Goal: Task Accomplishment & Management: Manage account settings

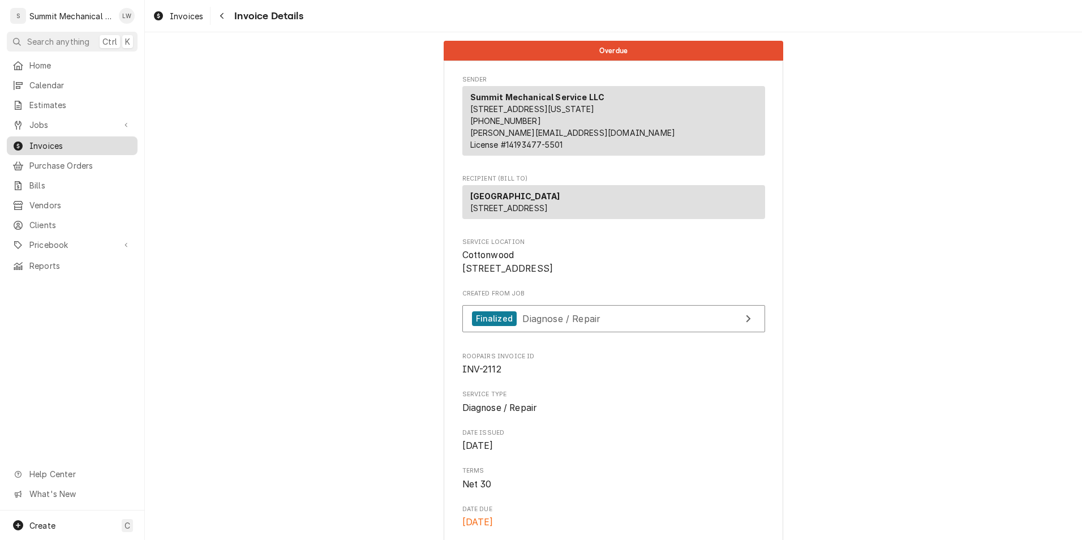
click at [43, 140] on span "Invoices" at bounding box center [80, 146] width 102 height 12
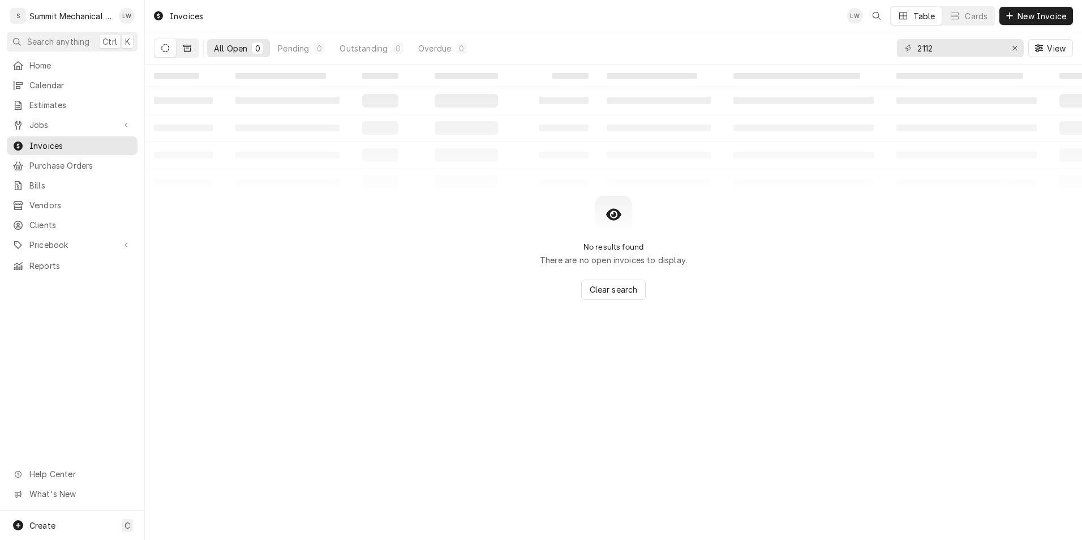
click at [187, 44] on button "Dynamic Content Wrapper" at bounding box center [188, 48] width 22 height 18
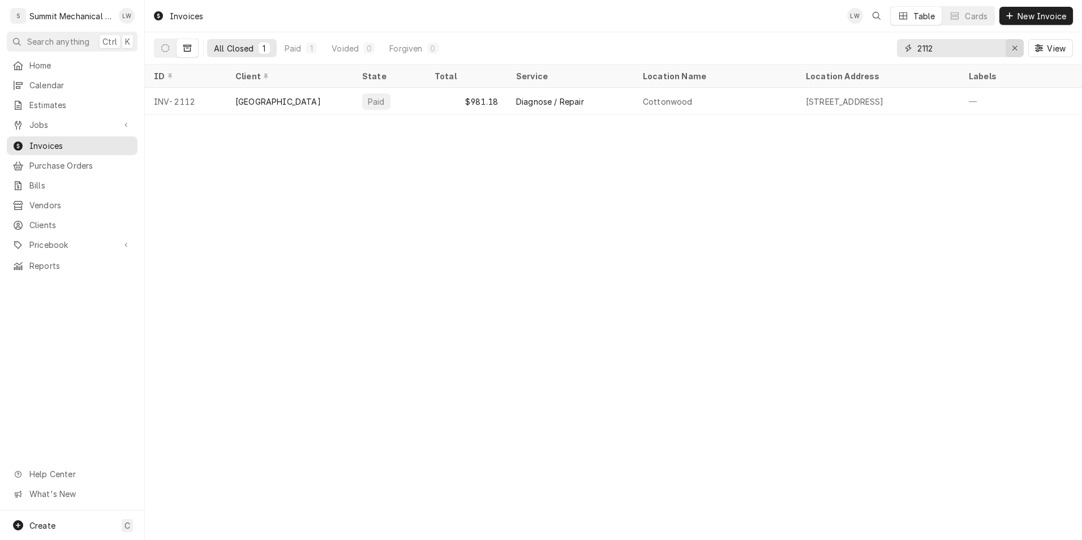
click at [1015, 51] on icon "Erase input" at bounding box center [1015, 48] width 6 height 8
click at [990, 51] on input "Dynamic Content Wrapper" at bounding box center [971, 48] width 106 height 18
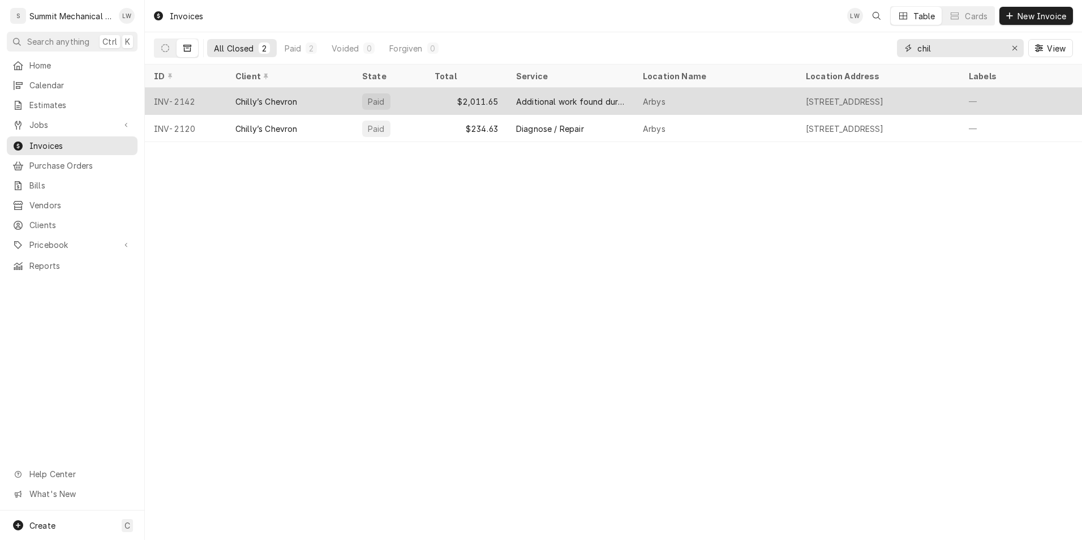
type input "chil"
click at [557, 101] on div "Additional work found during Service call" at bounding box center [570, 102] width 109 height 12
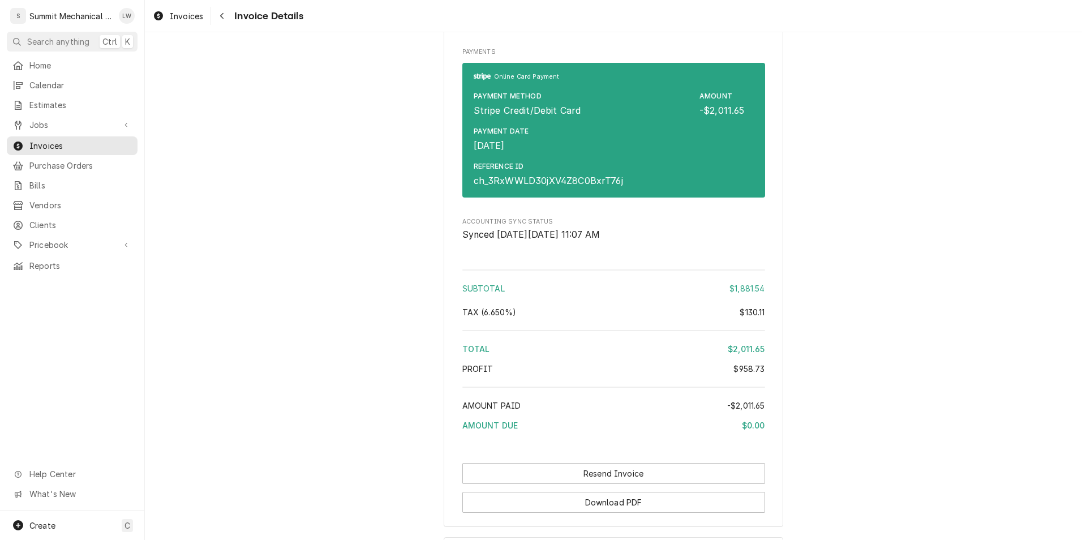
scroll to position [2793, 0]
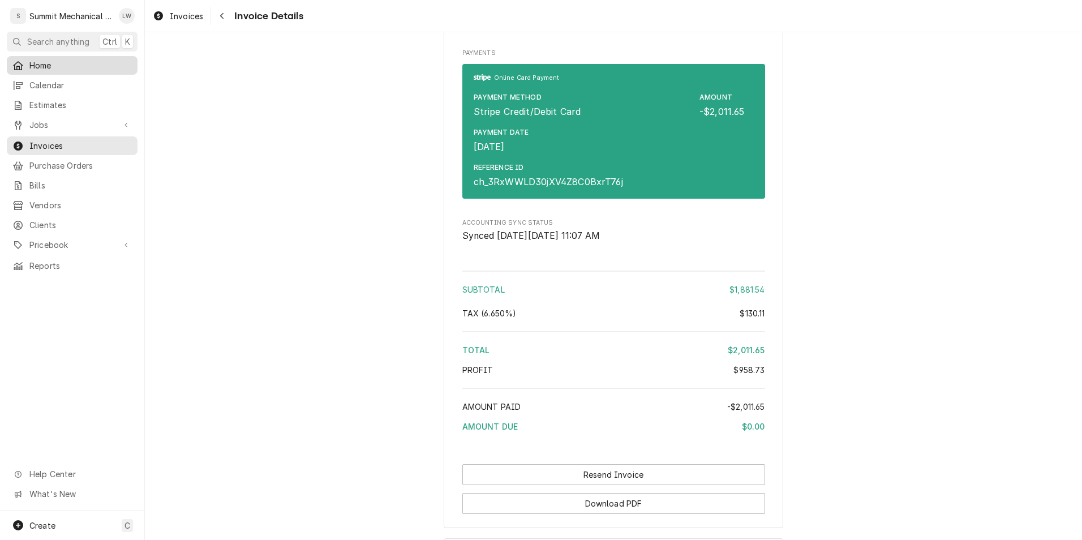
click at [46, 69] on span "Home" at bounding box center [80, 65] width 102 height 12
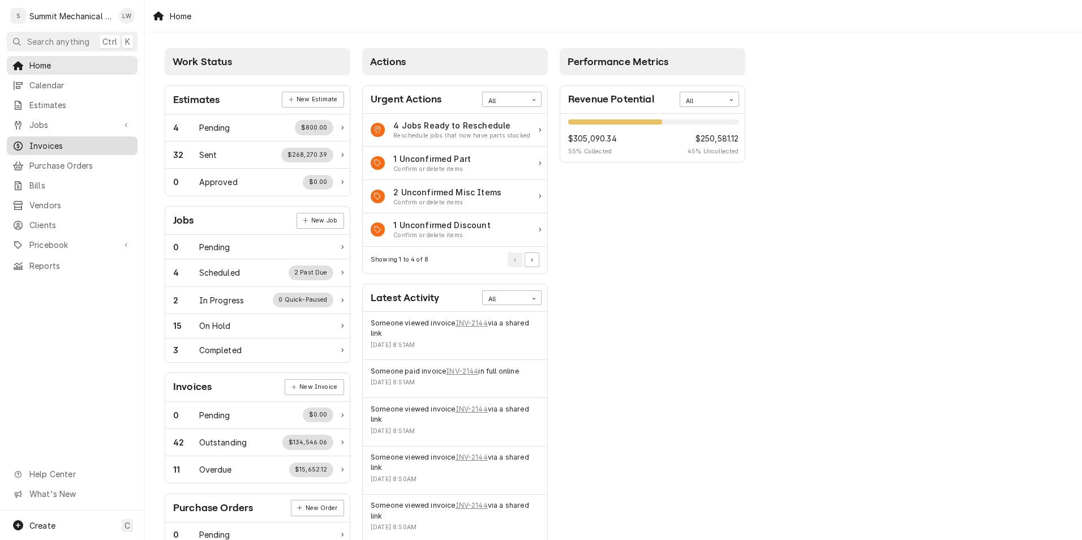
click at [45, 140] on span "Invoices" at bounding box center [80, 146] width 102 height 12
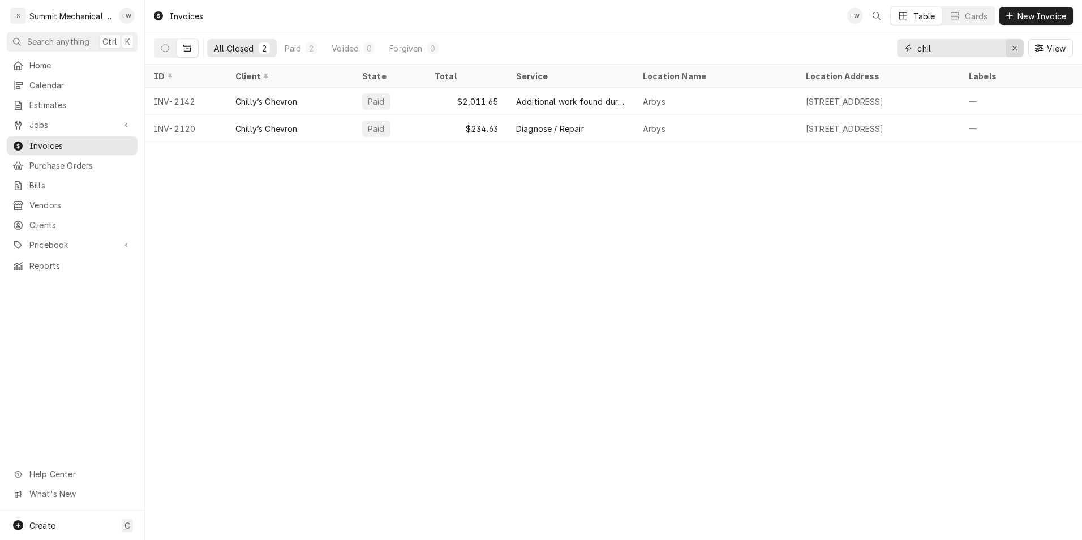
click at [1013, 46] on icon "Erase input" at bounding box center [1015, 48] width 6 height 8
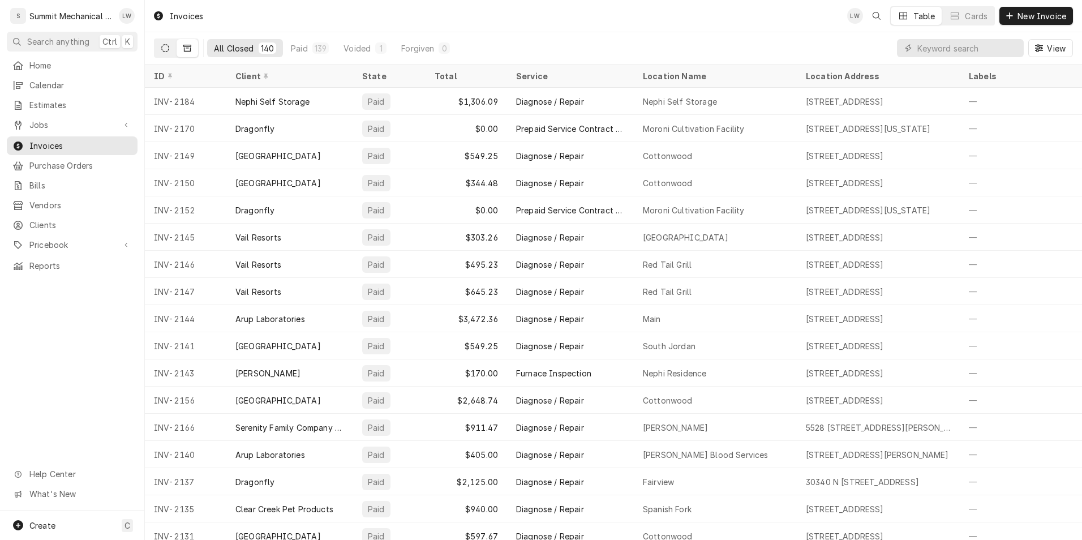
click at [165, 48] on icon "Dynamic Content Wrapper" at bounding box center [165, 48] width 8 height 8
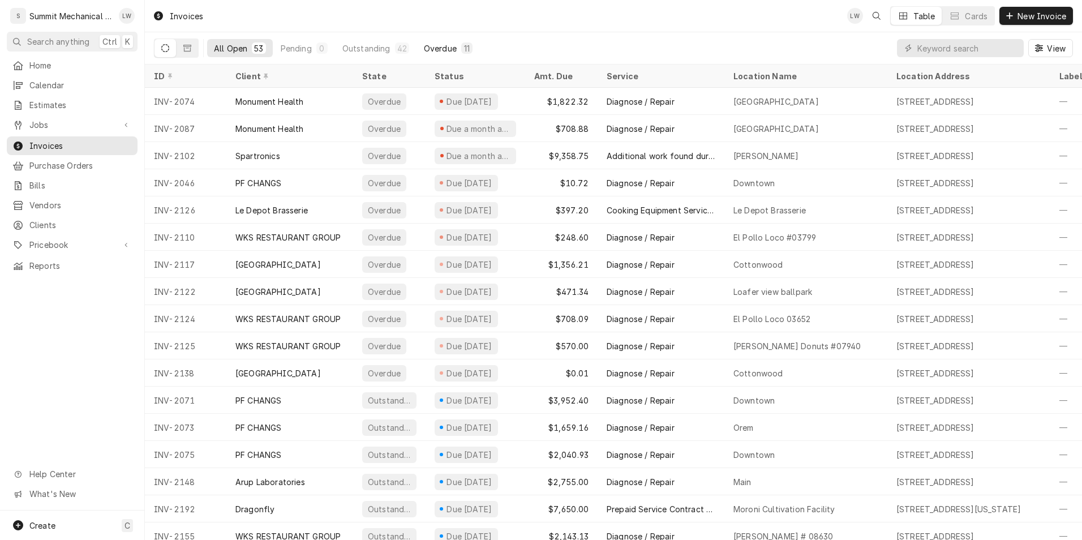
click at [447, 40] on button "Overdue 11" at bounding box center [448, 48] width 62 height 18
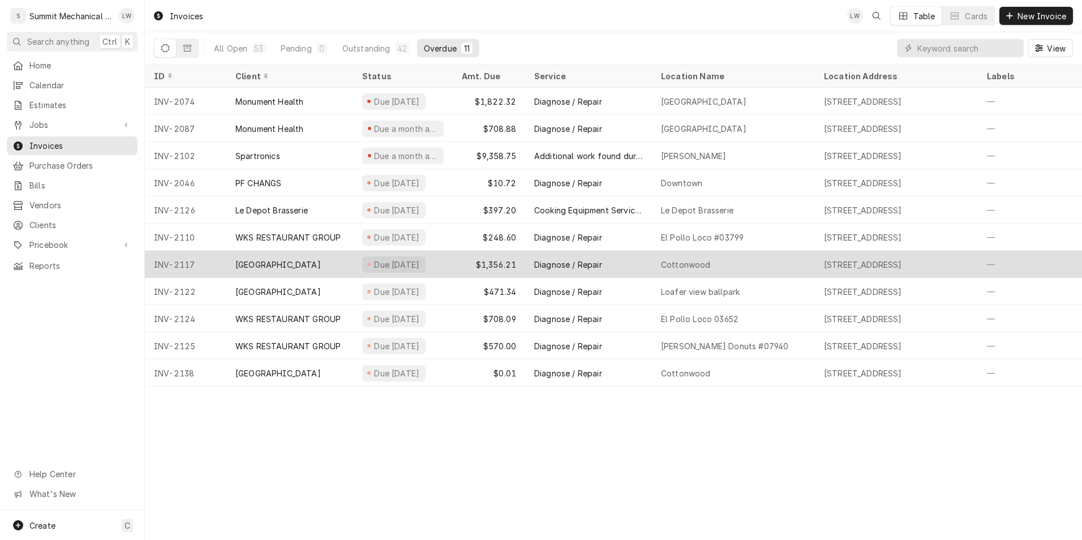
click at [616, 259] on div "Diagnose / Repair" at bounding box center [588, 264] width 127 height 27
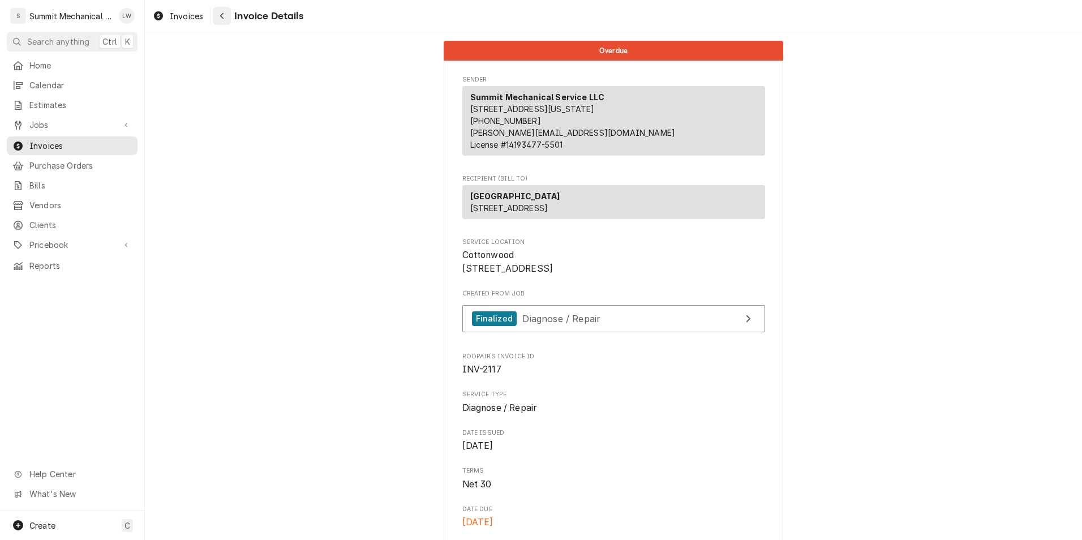
click at [224, 14] on icon "Navigate back" at bounding box center [222, 16] width 5 height 8
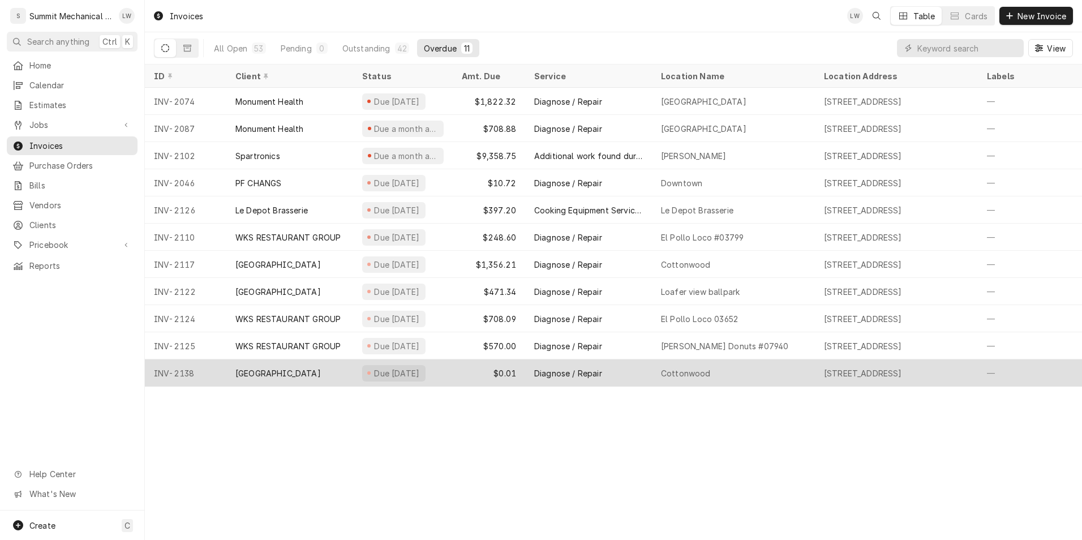
click at [638, 370] on div "Diagnose / Repair" at bounding box center [588, 372] width 127 height 27
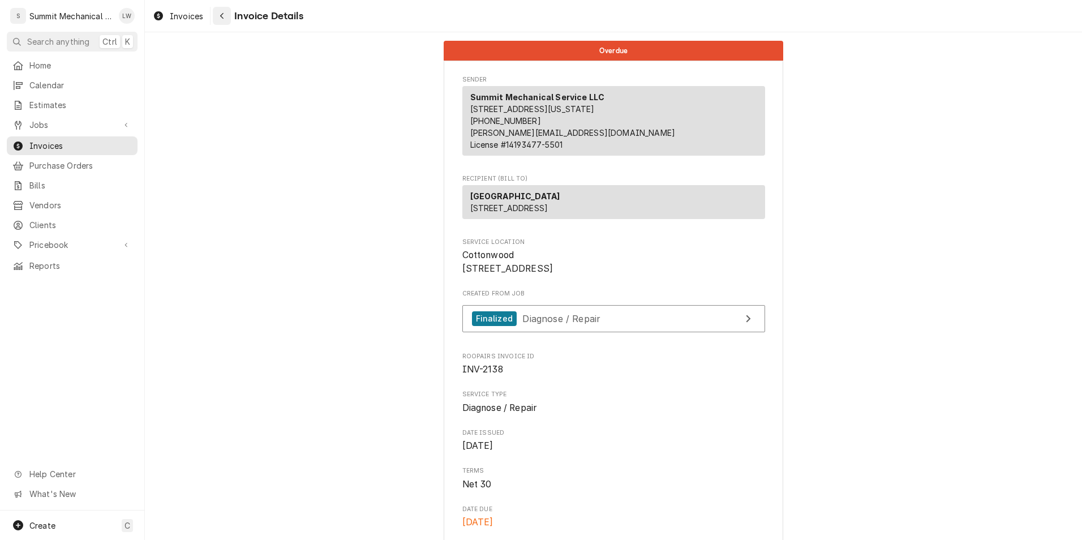
click at [221, 15] on icon "Navigate back" at bounding box center [221, 16] width 3 height 6
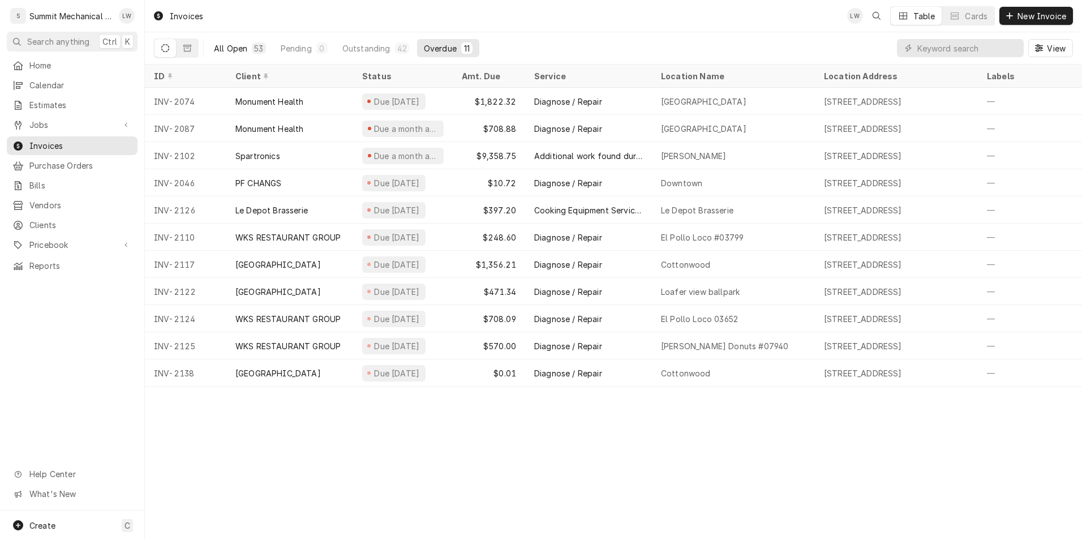
click at [245, 41] on button "All Open 53" at bounding box center [240, 48] width 66 height 18
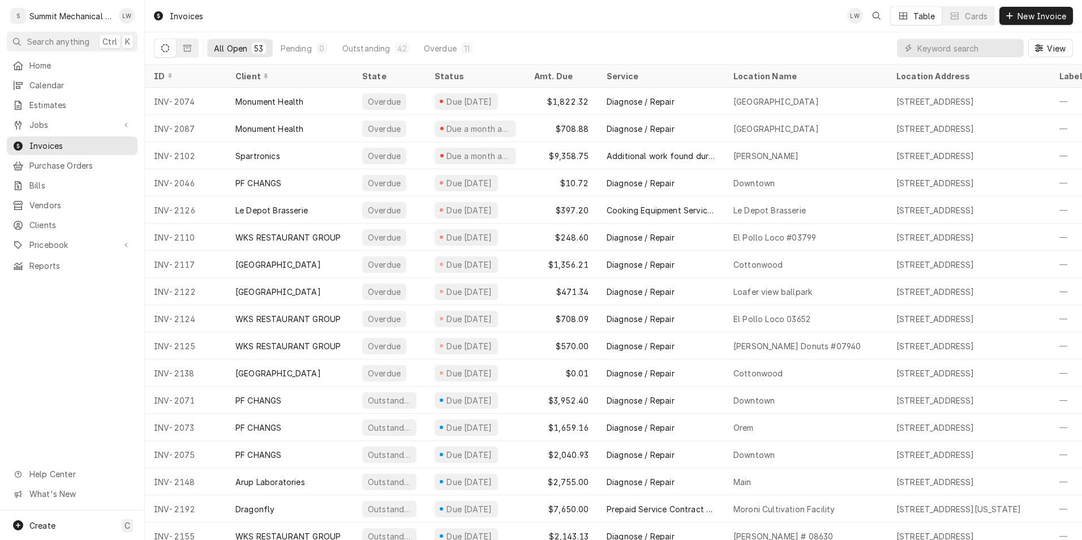
click at [434, 59] on div "All Open 53 Pending 0 Outstanding 42 Overdue 11" at bounding box center [343, 48] width 272 height 32
click at [448, 48] on div "Overdue" at bounding box center [440, 48] width 33 height 12
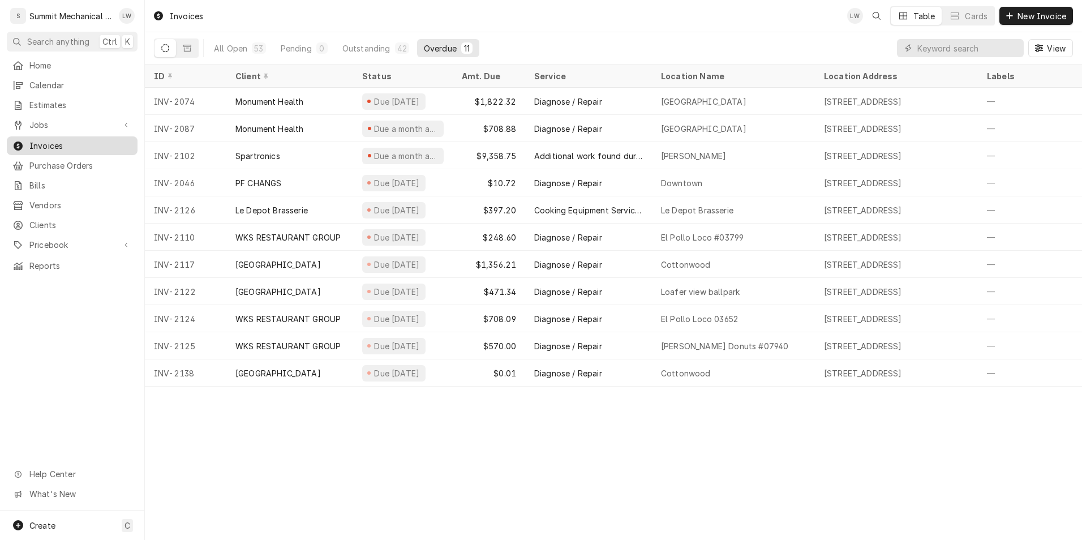
click at [48, 140] on span "Invoices" at bounding box center [80, 146] width 102 height 12
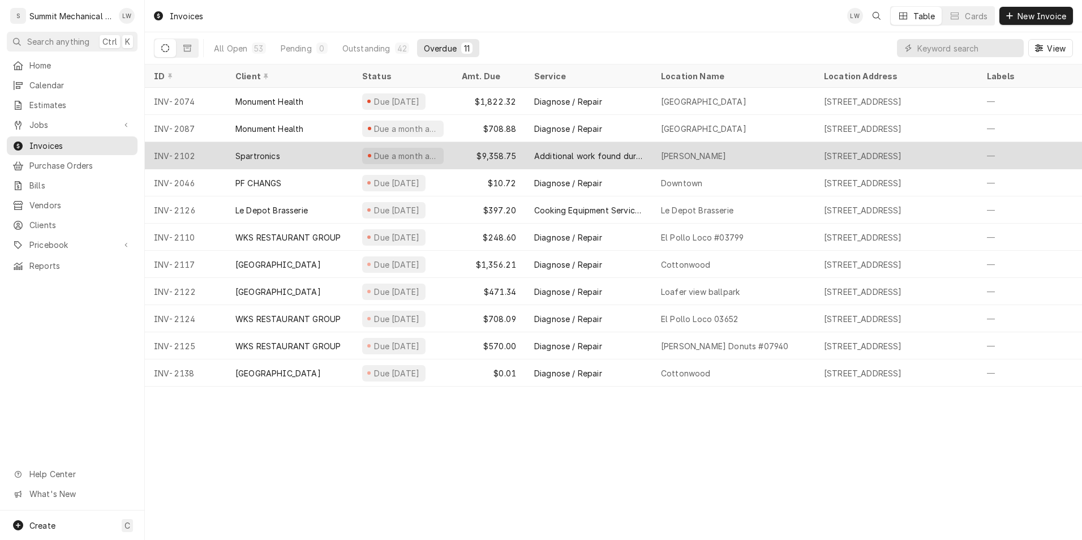
click at [226, 160] on div "INV-2102" at bounding box center [186, 155] width 82 height 27
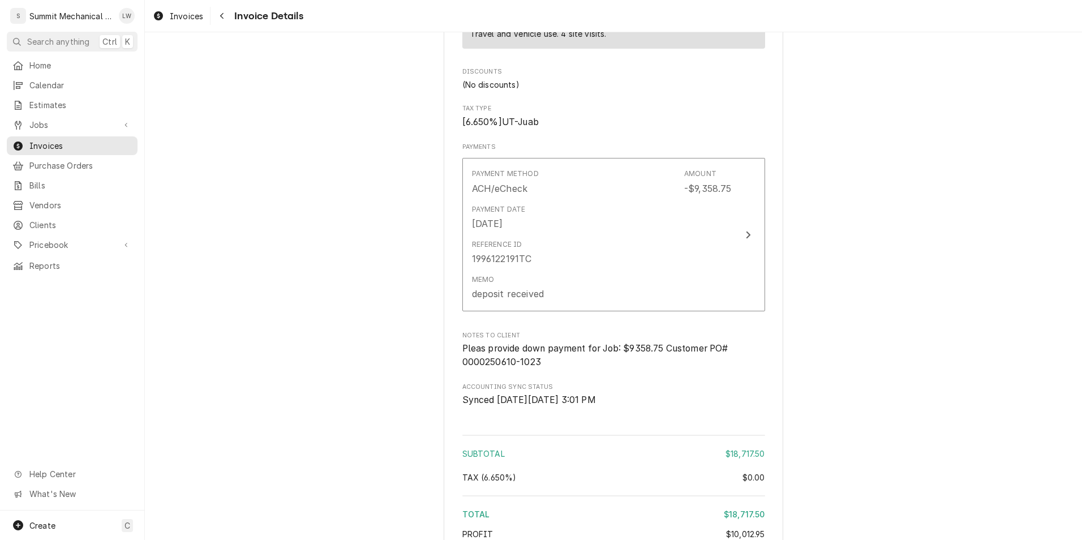
scroll to position [4361, 0]
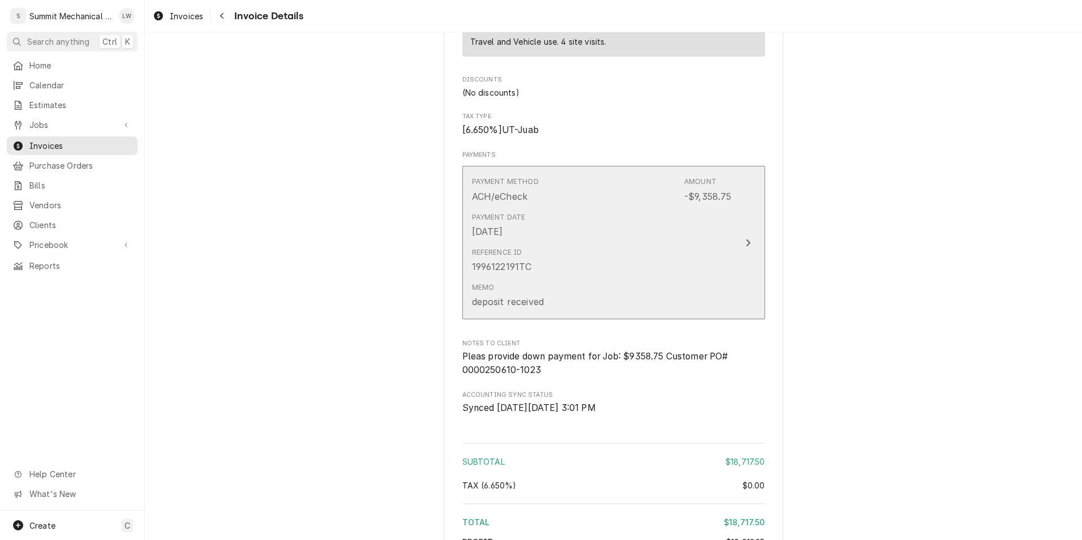
click at [705, 272] on div "Reference ID 1996122191TC" at bounding box center [602, 260] width 260 height 35
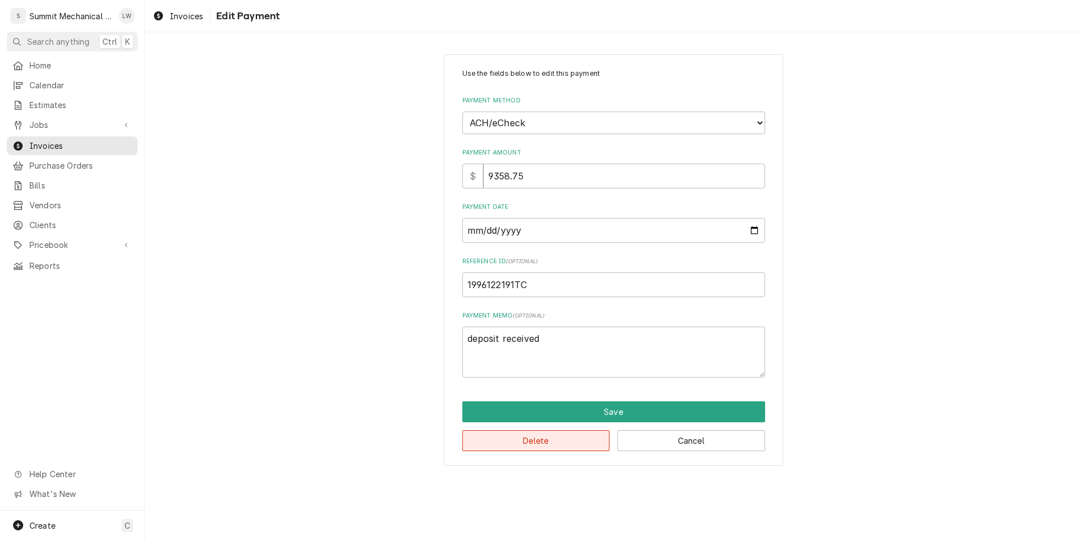
click at [502, 445] on button "Delete" at bounding box center [537, 440] width 148 height 21
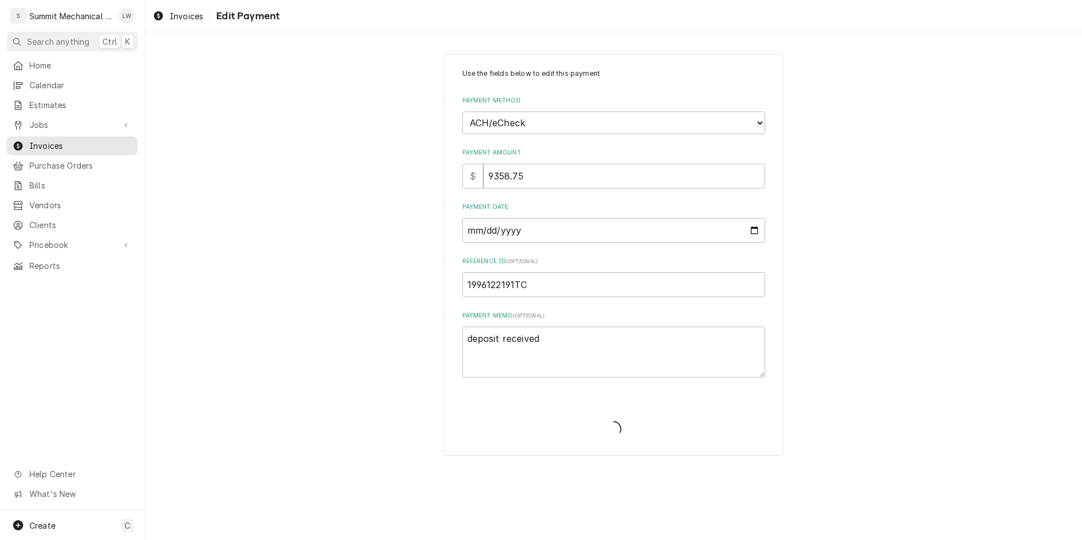
type textarea "x"
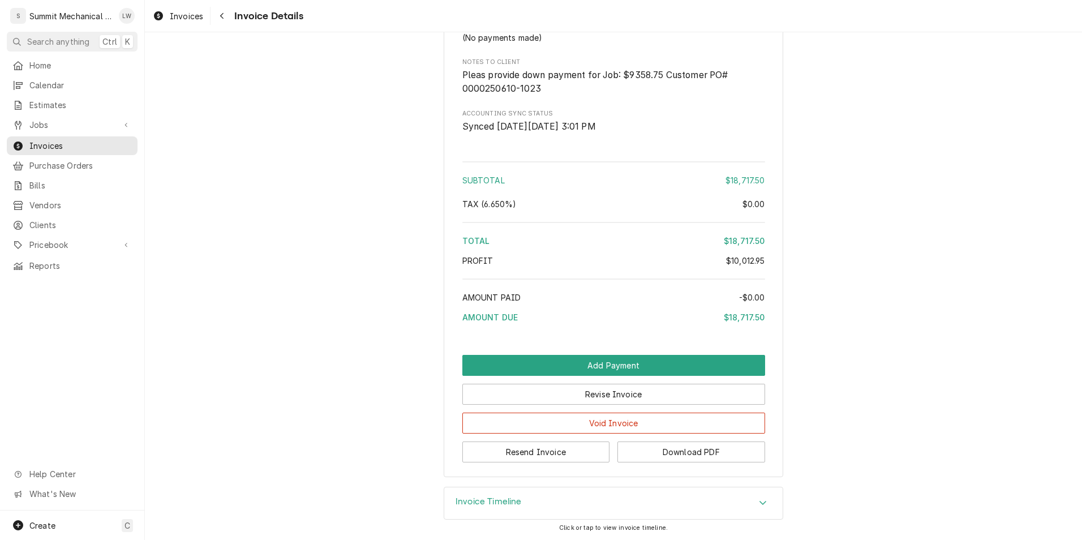
scroll to position [4516, 0]
click at [567, 455] on button "Resend Invoice" at bounding box center [537, 452] width 148 height 21
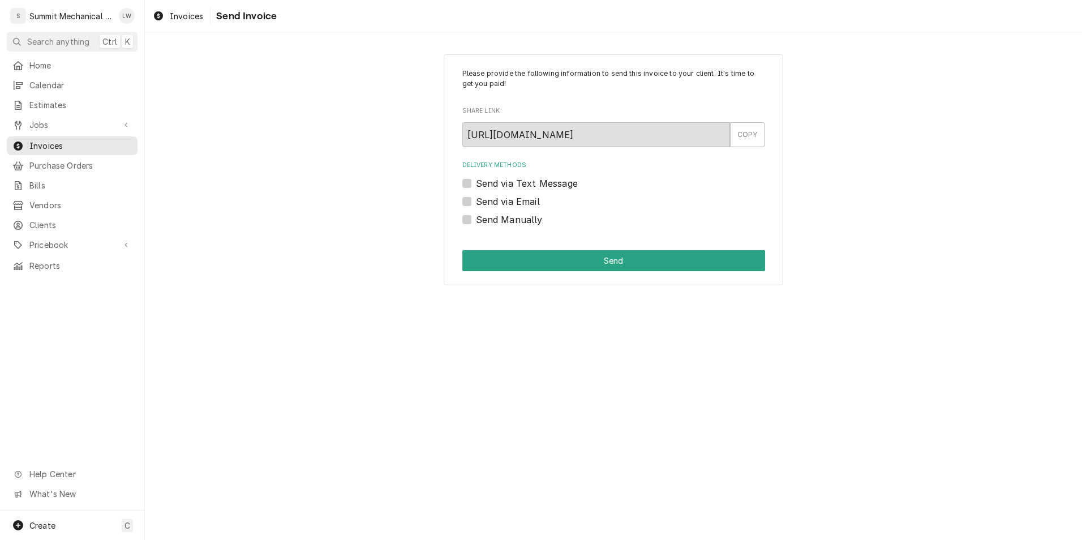
click at [476, 217] on label "Send Manually" at bounding box center [509, 220] width 67 height 14
click at [476, 217] on input "Send Manually" at bounding box center [627, 225] width 303 height 25
checkbox input "true"
click at [545, 260] on button "Send" at bounding box center [614, 260] width 303 height 21
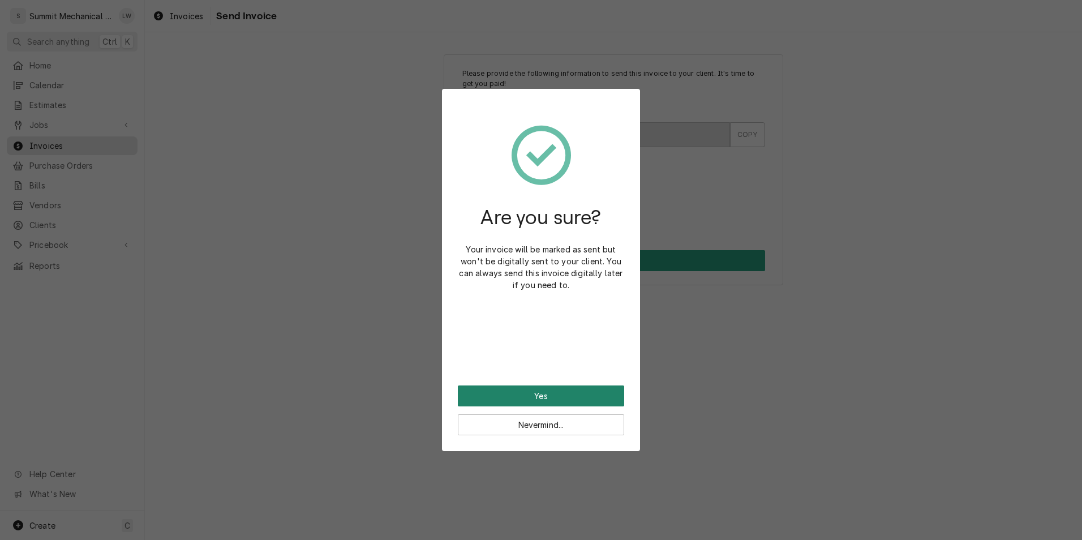
click at [553, 398] on button "Yes" at bounding box center [541, 396] width 166 height 21
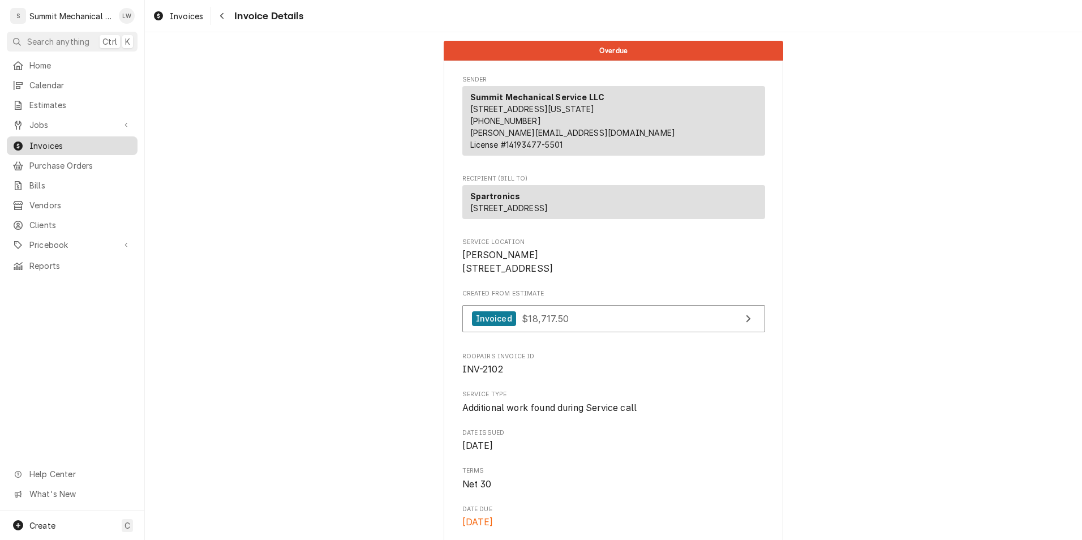
click at [73, 141] on span "Invoices" at bounding box center [80, 146] width 102 height 12
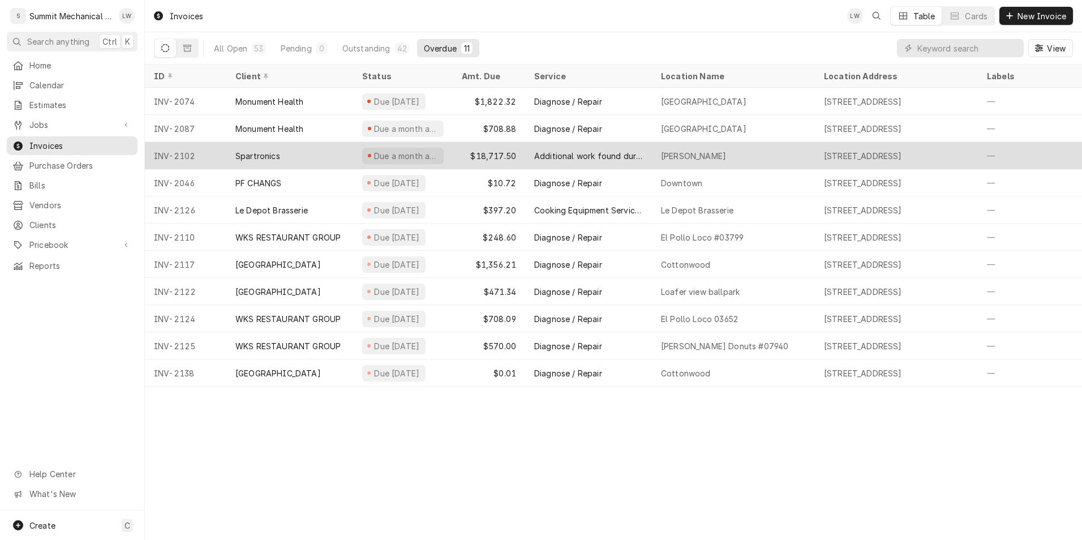
click at [276, 150] on div "Spartronics" at bounding box center [258, 156] width 45 height 12
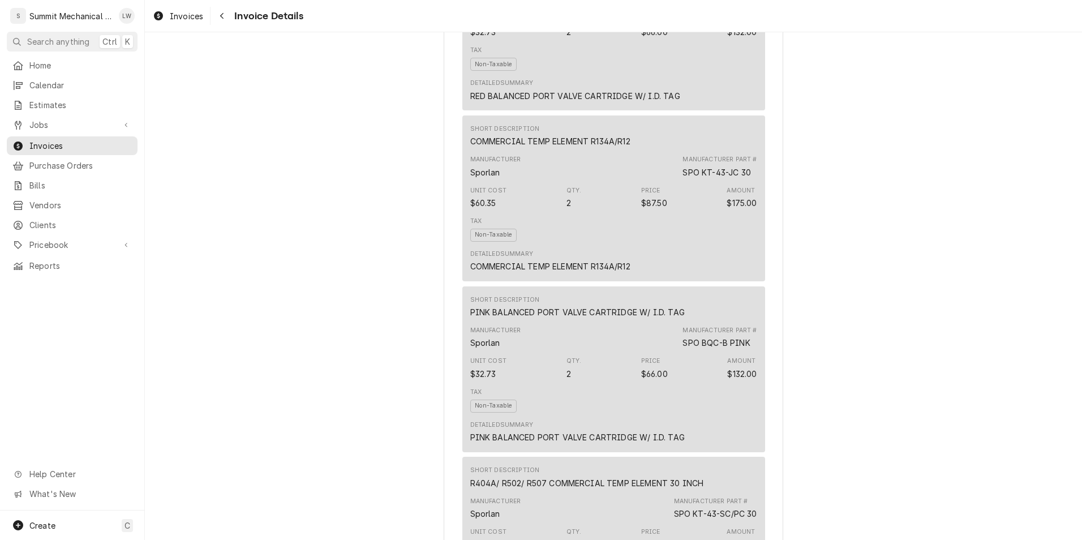
scroll to position [2931, 0]
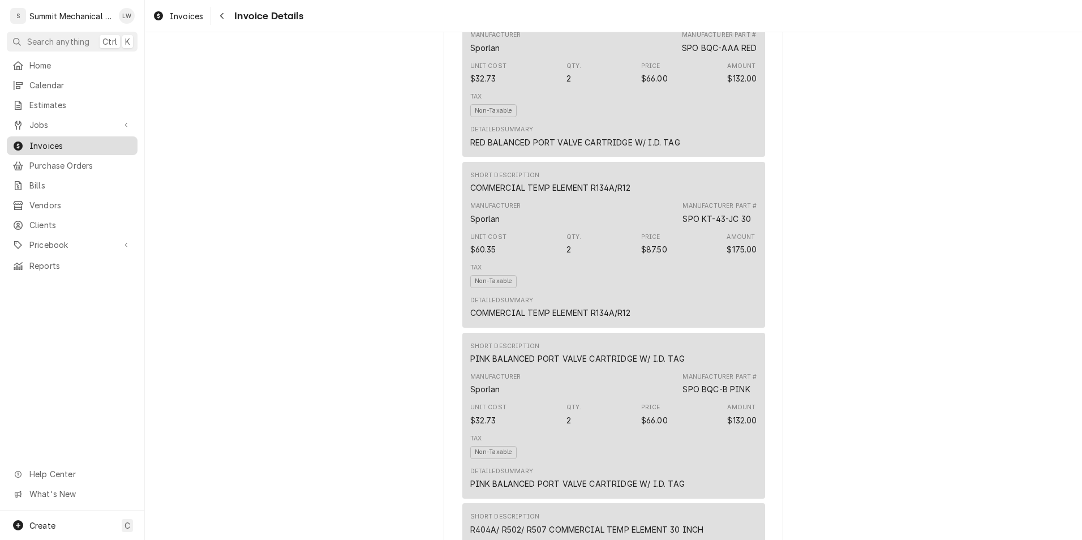
click at [59, 140] on span "Invoices" at bounding box center [80, 146] width 102 height 12
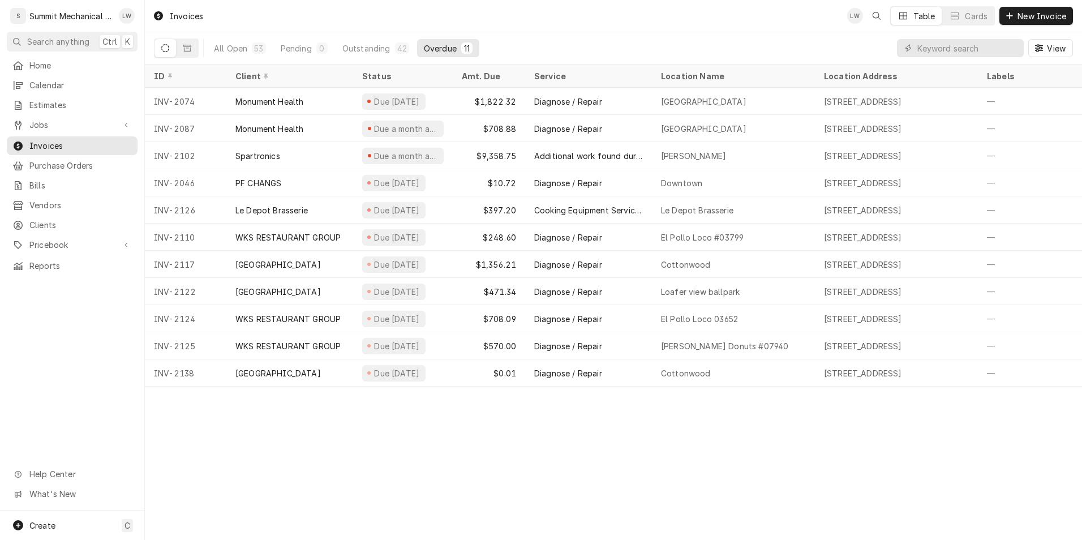
click at [457, 42] on button "Overdue 11" at bounding box center [448, 48] width 62 height 18
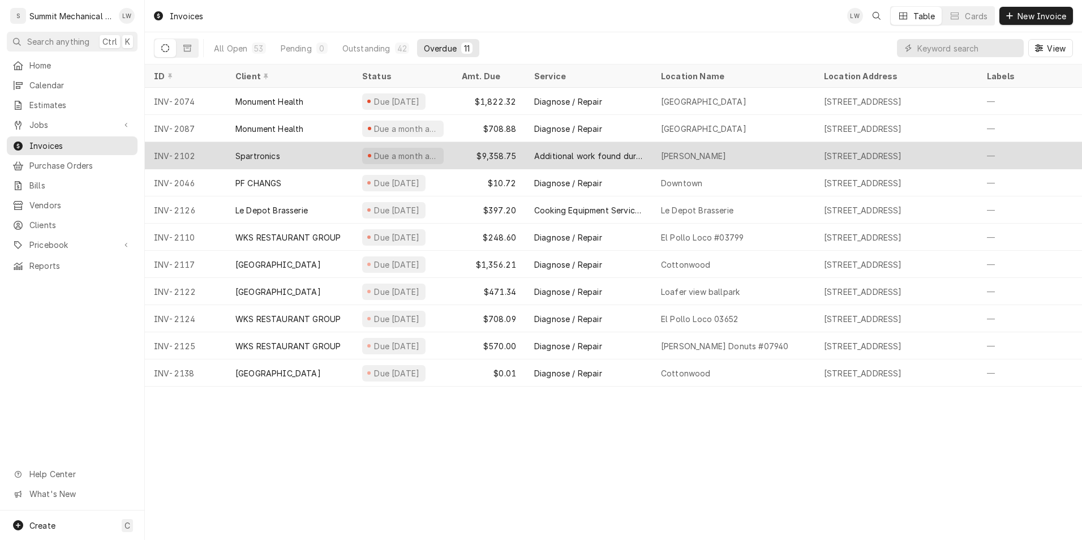
click at [282, 157] on div "Spartronics" at bounding box center [289, 155] width 127 height 27
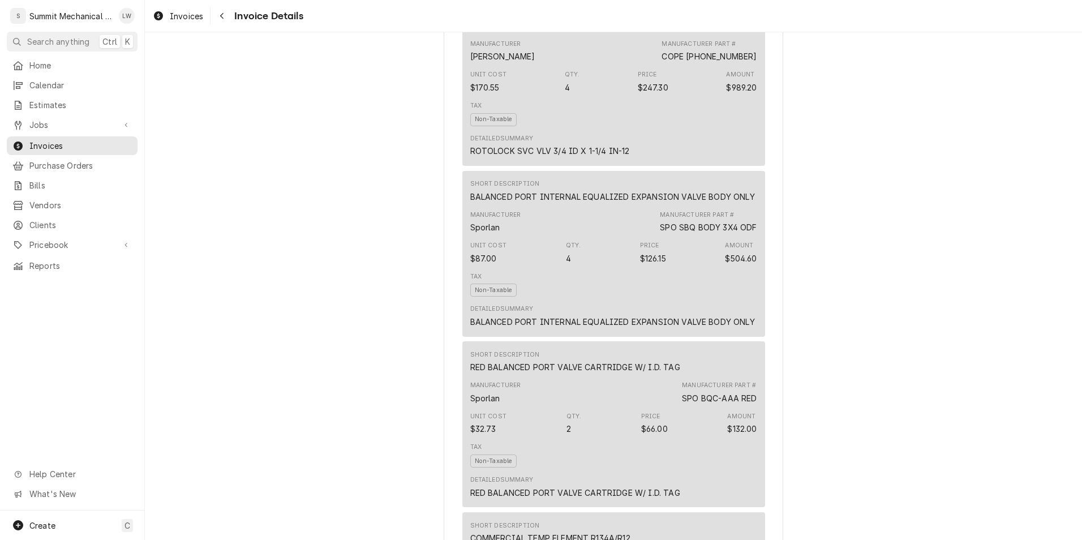
scroll to position [2536, 0]
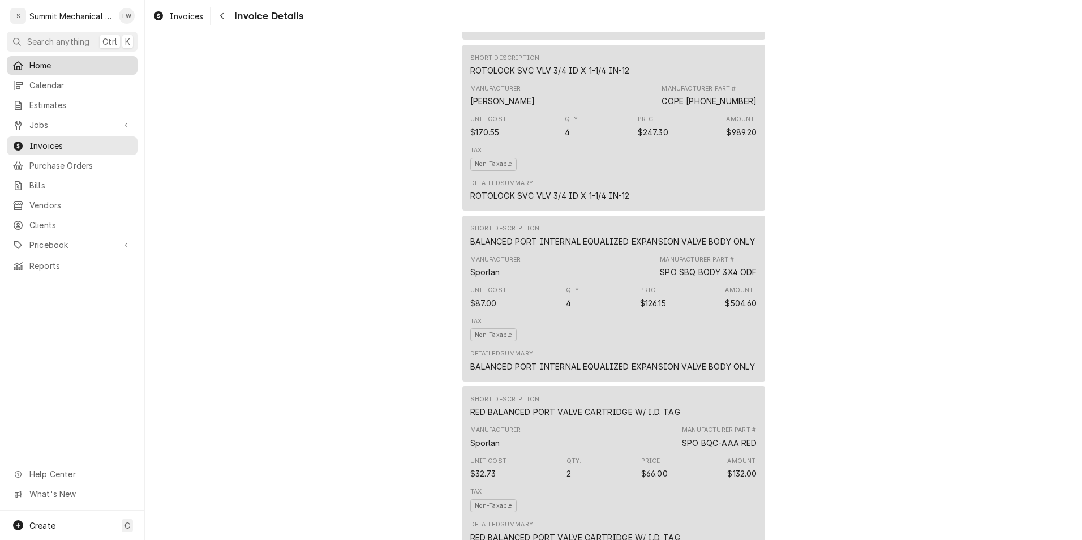
click at [37, 63] on span "Home" at bounding box center [80, 65] width 102 height 12
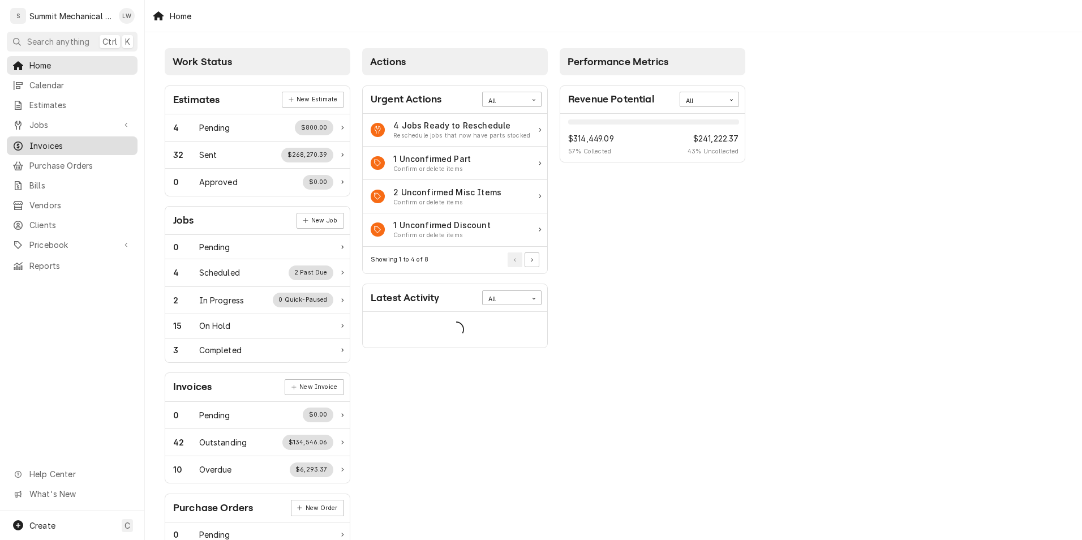
click at [54, 144] on span "Invoices" at bounding box center [80, 146] width 102 height 12
